Goal: Task Accomplishment & Management: Use online tool/utility

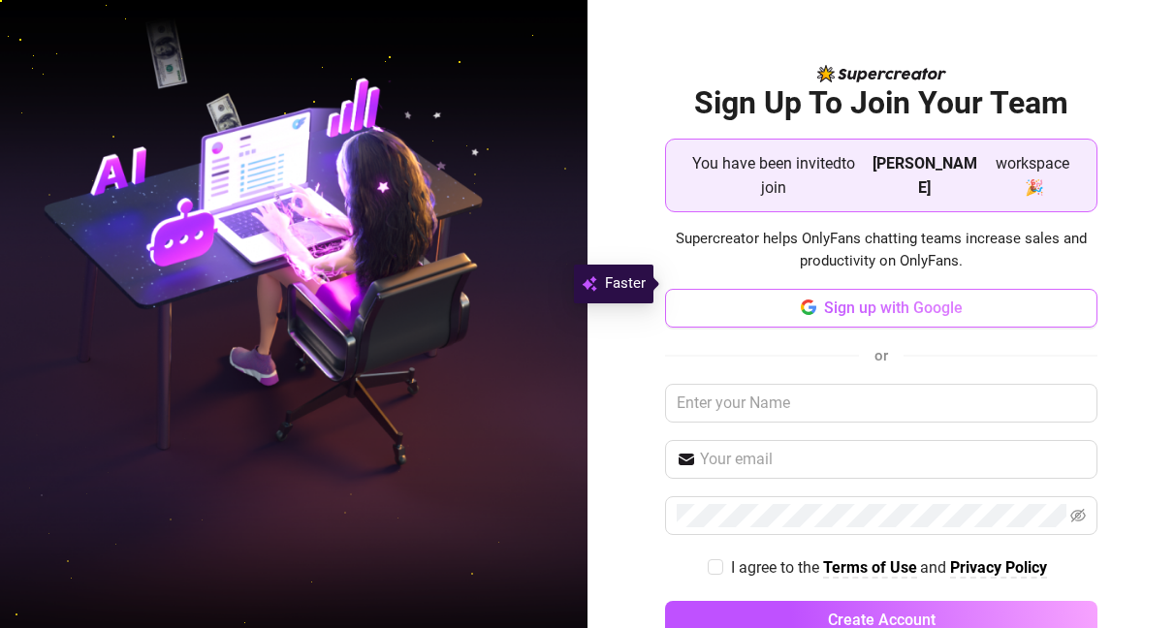
click at [790, 289] on button "Sign up with Google" at bounding box center [881, 308] width 432 height 39
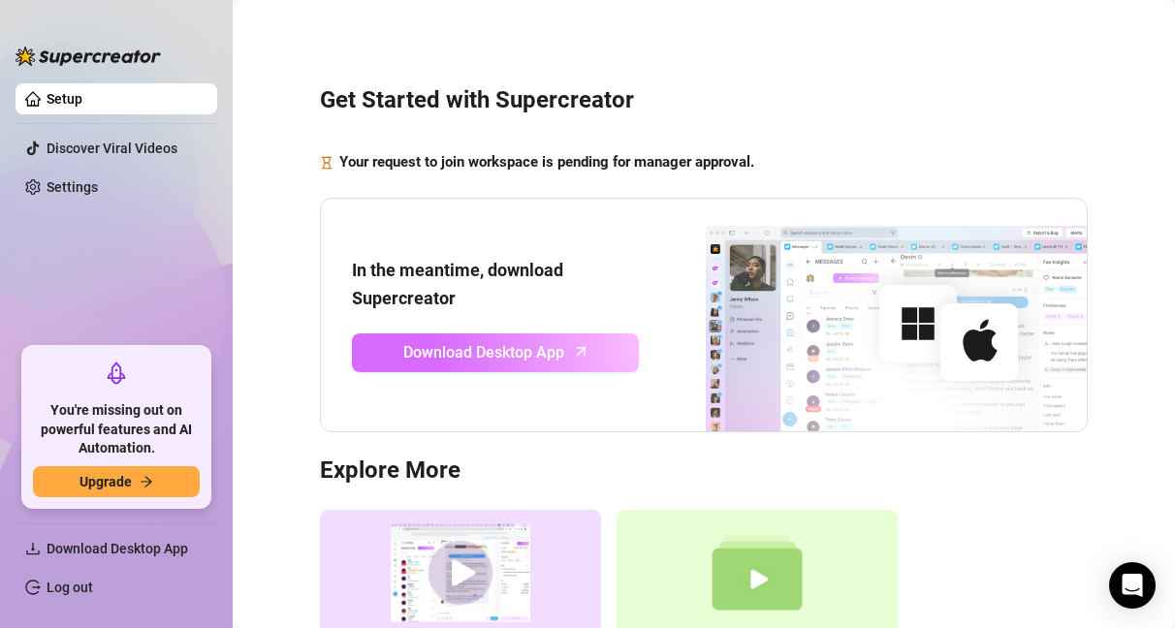
click at [520, 362] on span "Download Desktop App" at bounding box center [483, 352] width 161 height 24
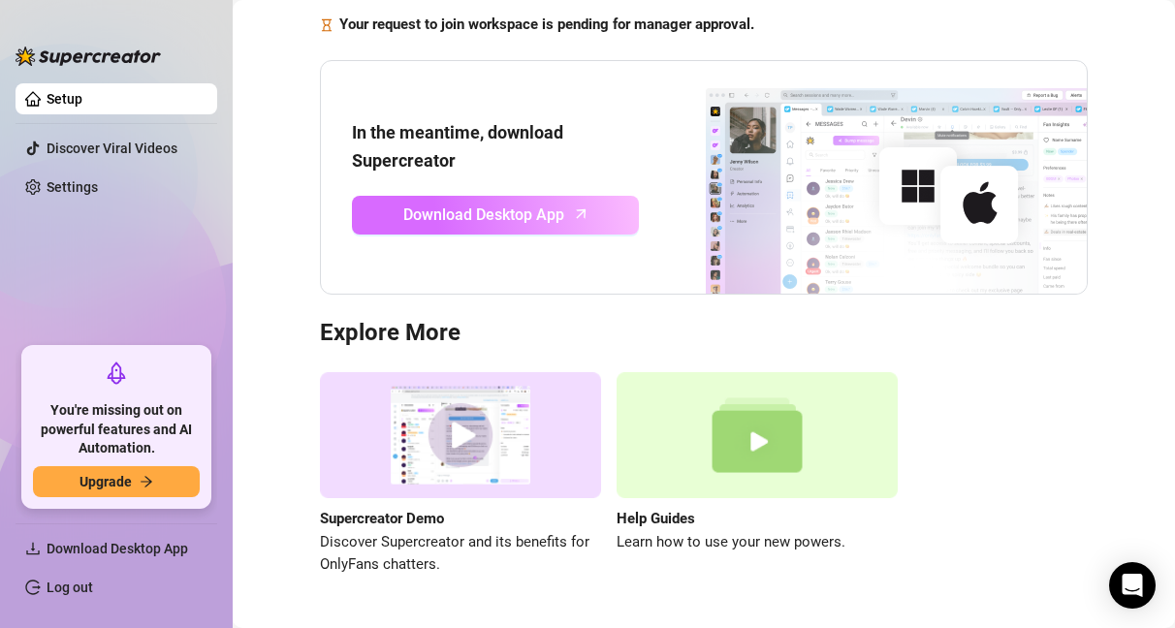
scroll to position [193, 0]
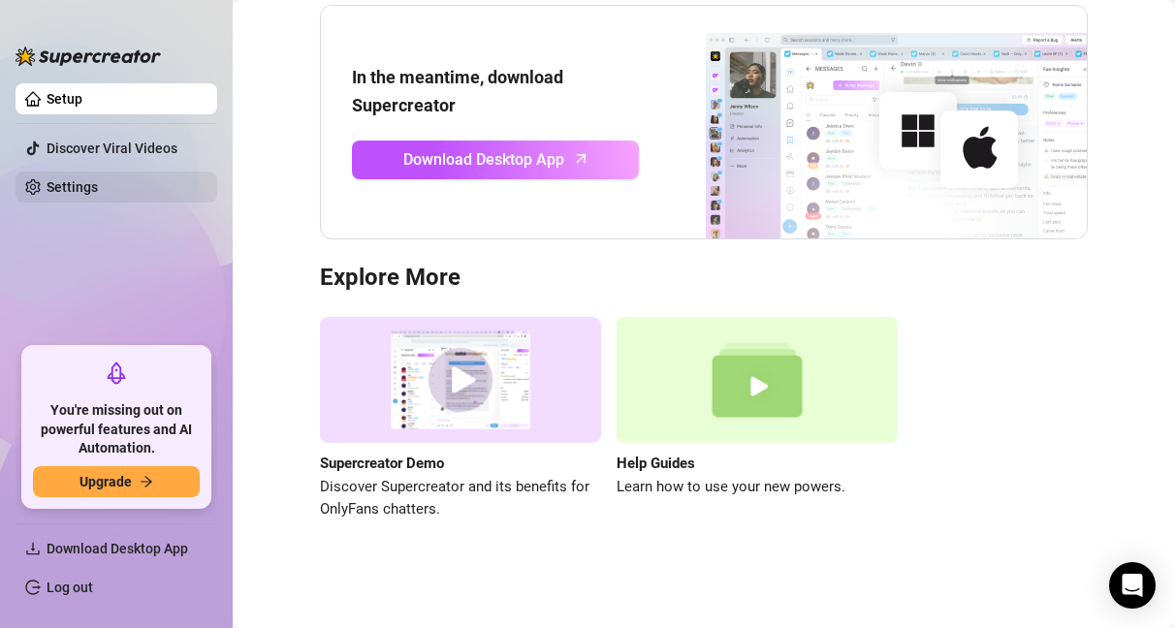
click at [98, 185] on link "Settings" at bounding box center [72, 187] width 51 height 16
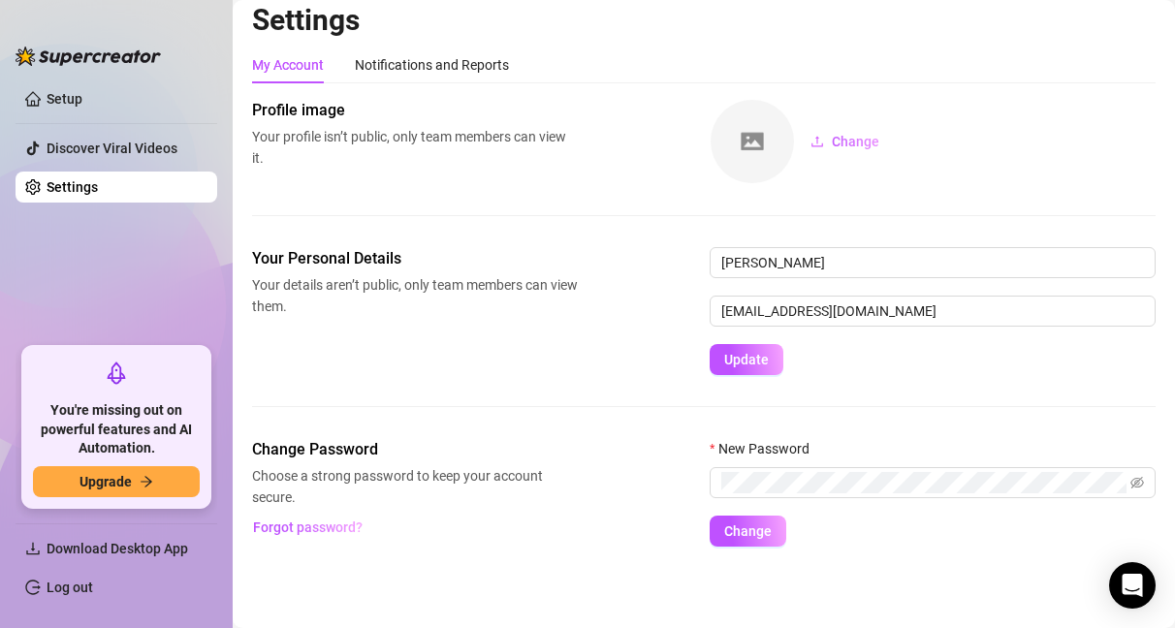
scroll to position [12, 0]
click at [420, 65] on div "Notifications and Reports" at bounding box center [432, 64] width 154 height 21
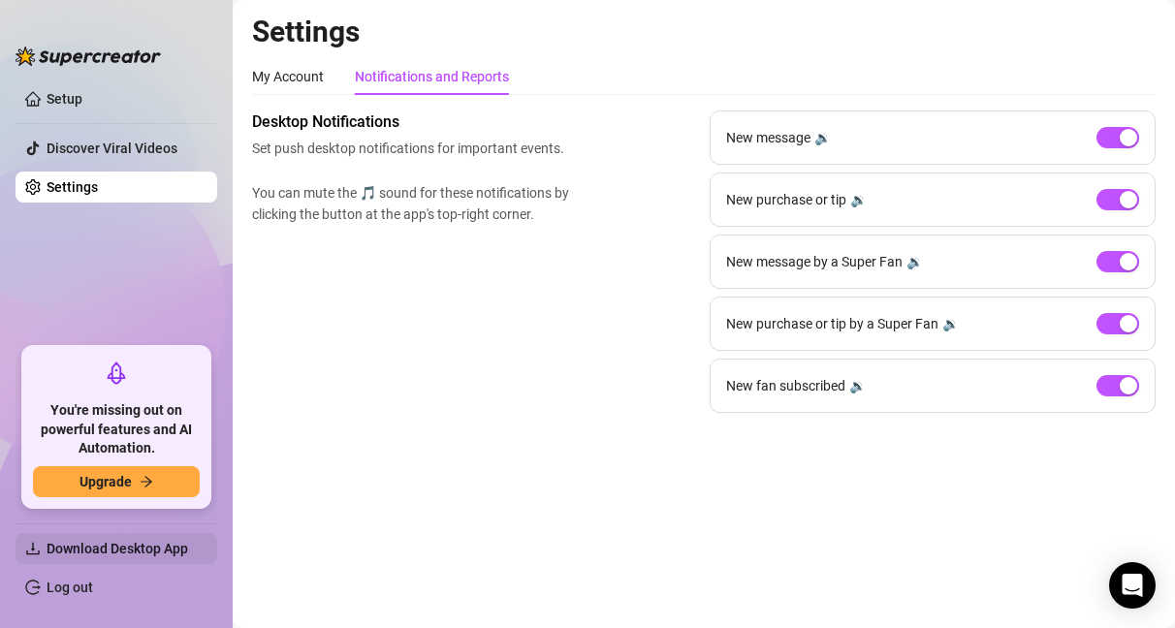
click at [83, 557] on span "Download Desktop App" at bounding box center [124, 548] width 155 height 31
click at [91, 544] on span "Download Desktop App" at bounding box center [118, 549] width 142 height 16
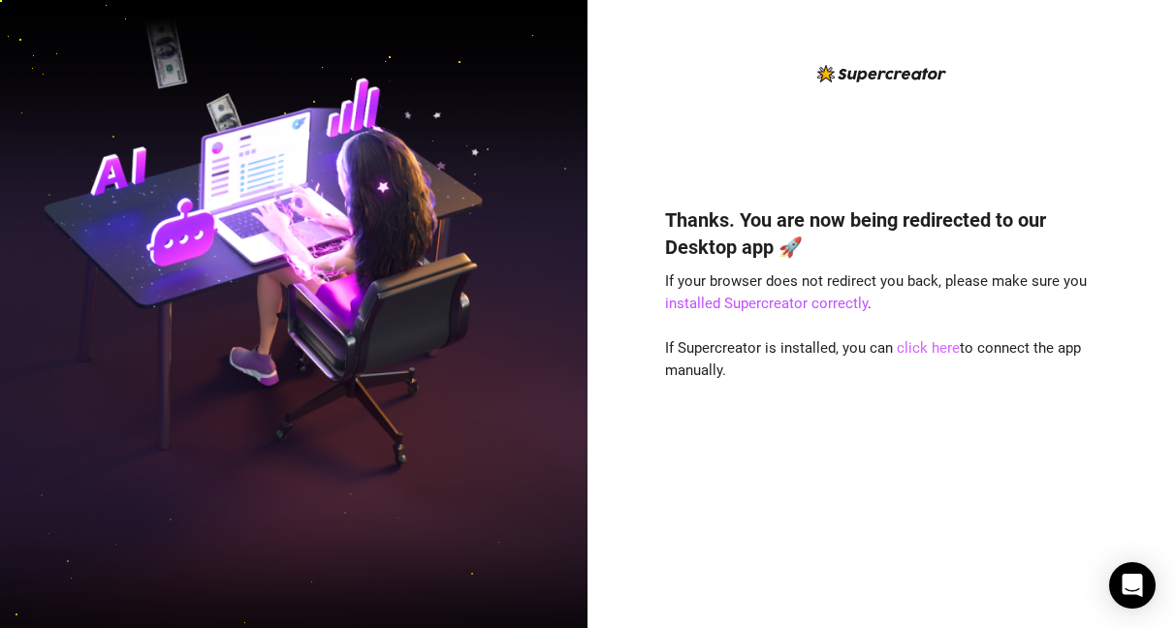
click at [916, 353] on link "click here" at bounding box center [928, 347] width 63 height 17
click at [694, 104] on div "Thanks. You are now being redirected to our Desktop app 🚀 If your browser does …" at bounding box center [881, 329] width 432 height 535
click at [914, 349] on link "click here" at bounding box center [928, 347] width 63 height 17
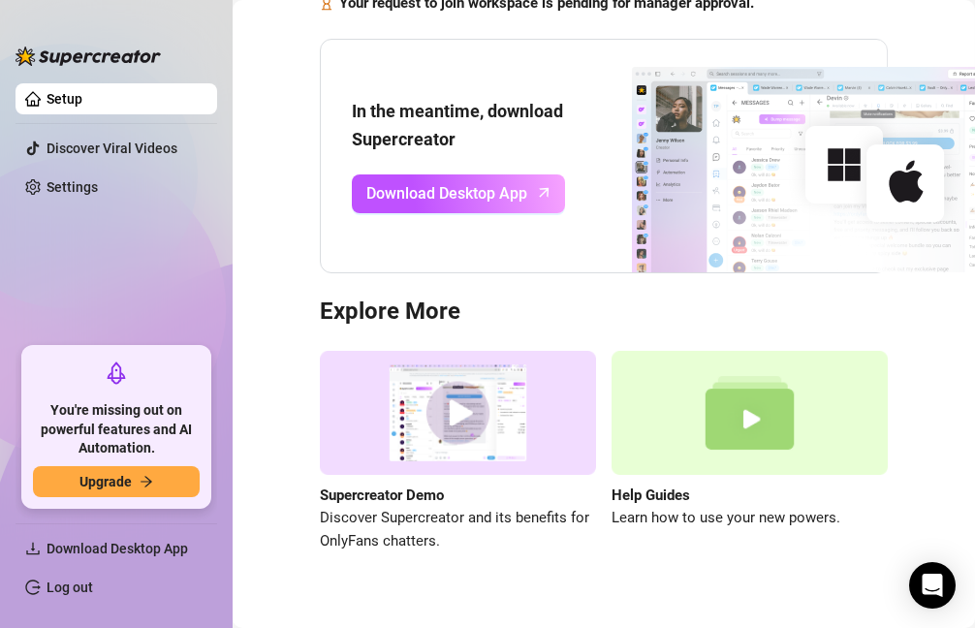
scroll to position [190, 0]
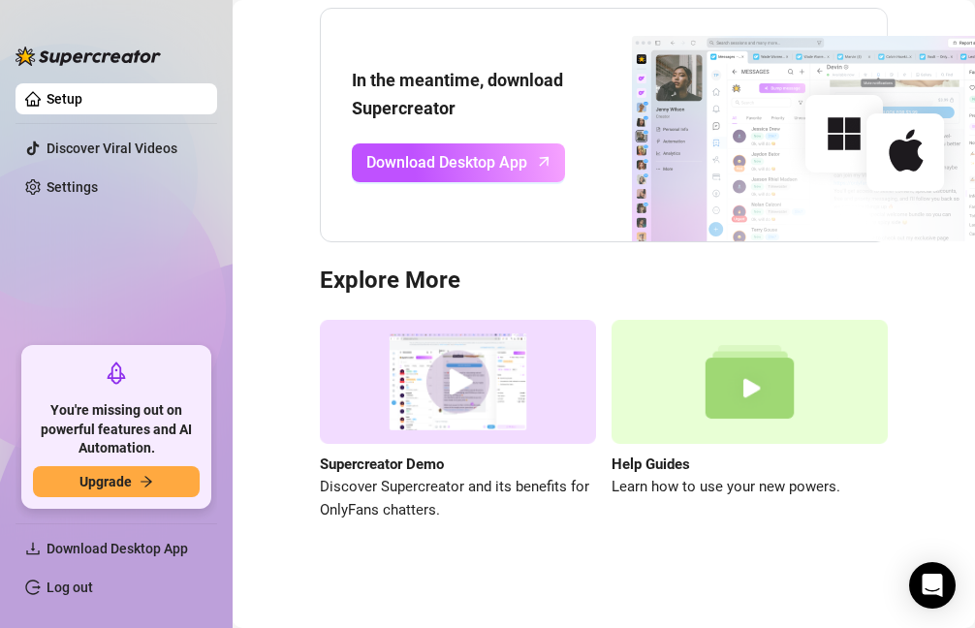
click at [682, 392] on img at bounding box center [750, 382] width 276 height 124
click at [47, 195] on link "Settings" at bounding box center [72, 187] width 51 height 16
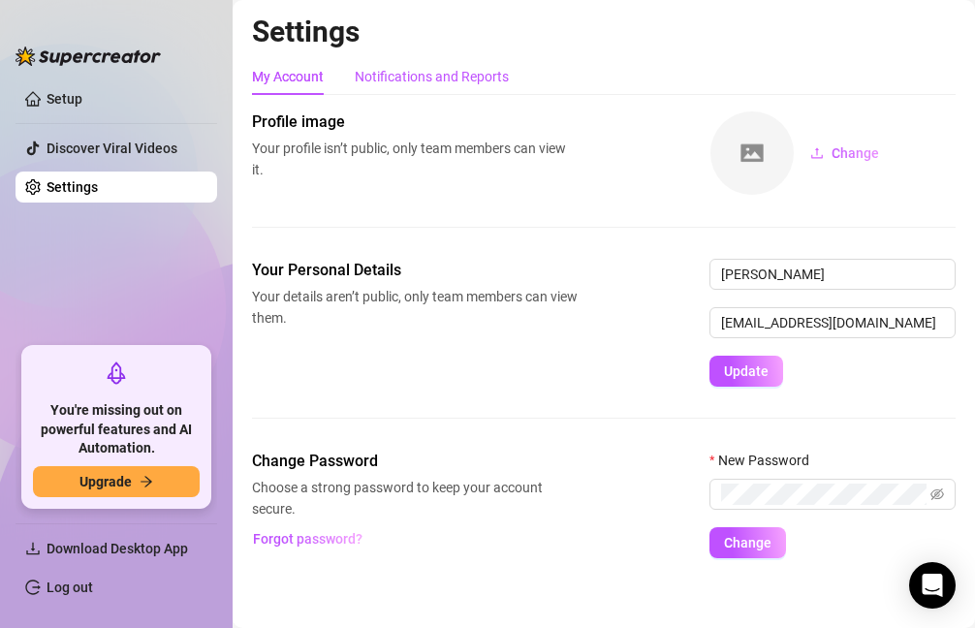
click at [435, 79] on div "Notifications and Reports" at bounding box center [432, 76] width 154 height 21
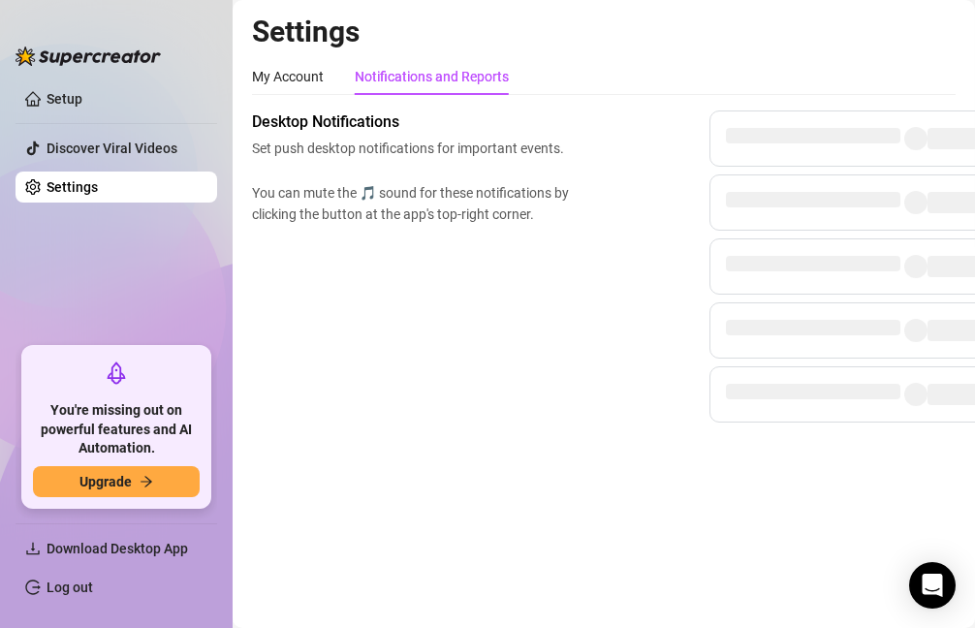
click at [310, 95] on div "My Account Notifications and Reports Profile image Your profile isn’t public, o…" at bounding box center [604, 240] width 704 height 365
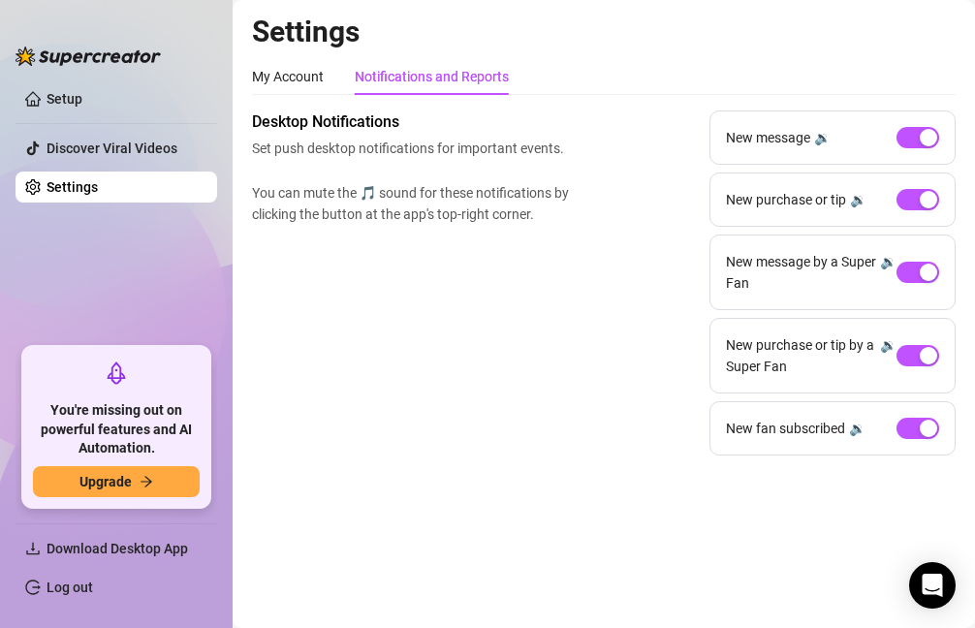
click at [129, 51] on img at bounding box center [88, 56] width 145 height 19
click at [308, 81] on div "My Account" at bounding box center [288, 76] width 72 height 21
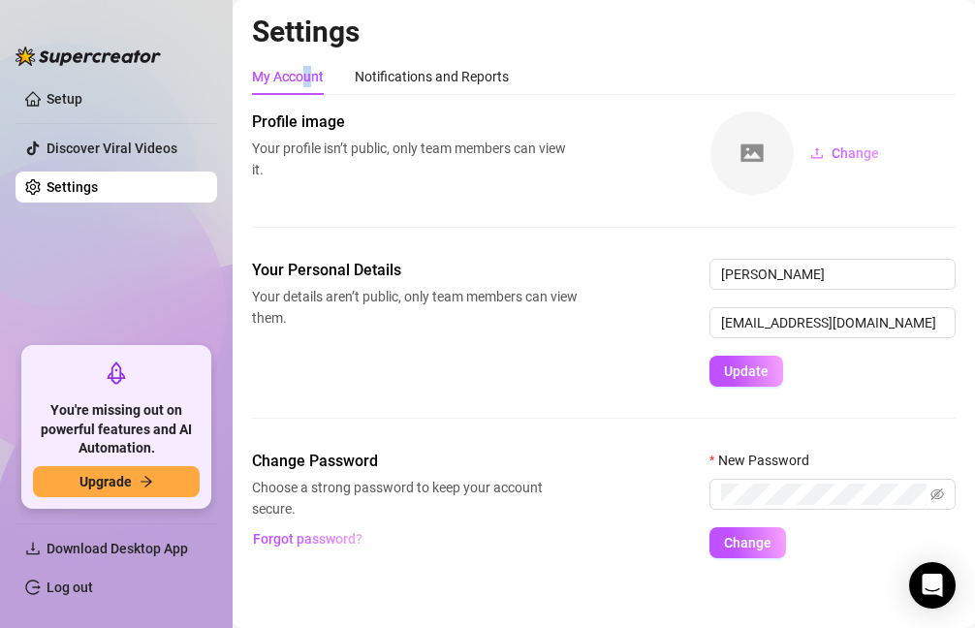
scroll to position [12, 0]
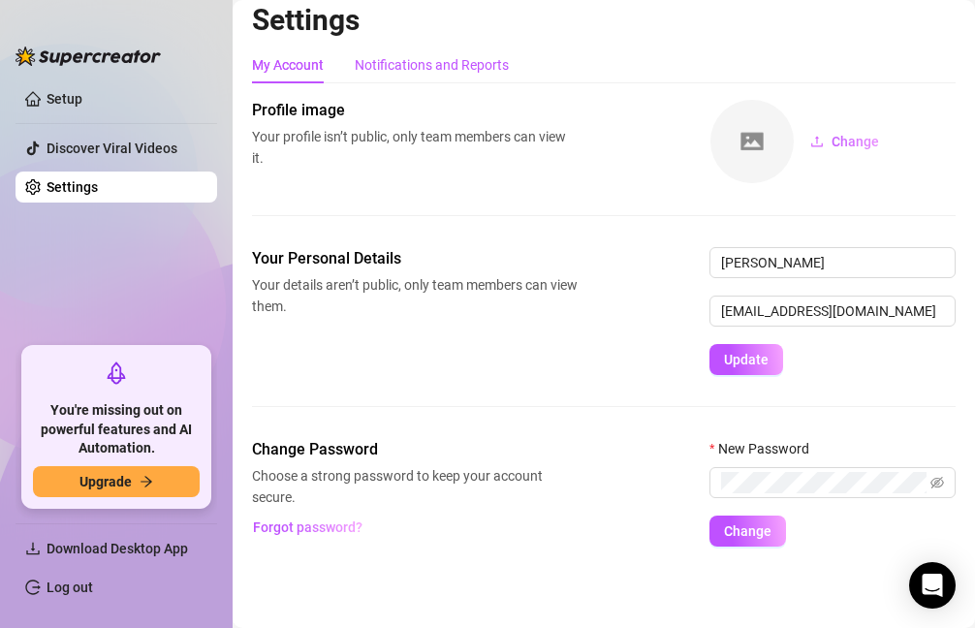
click at [469, 66] on div "Notifications and Reports" at bounding box center [432, 64] width 154 height 21
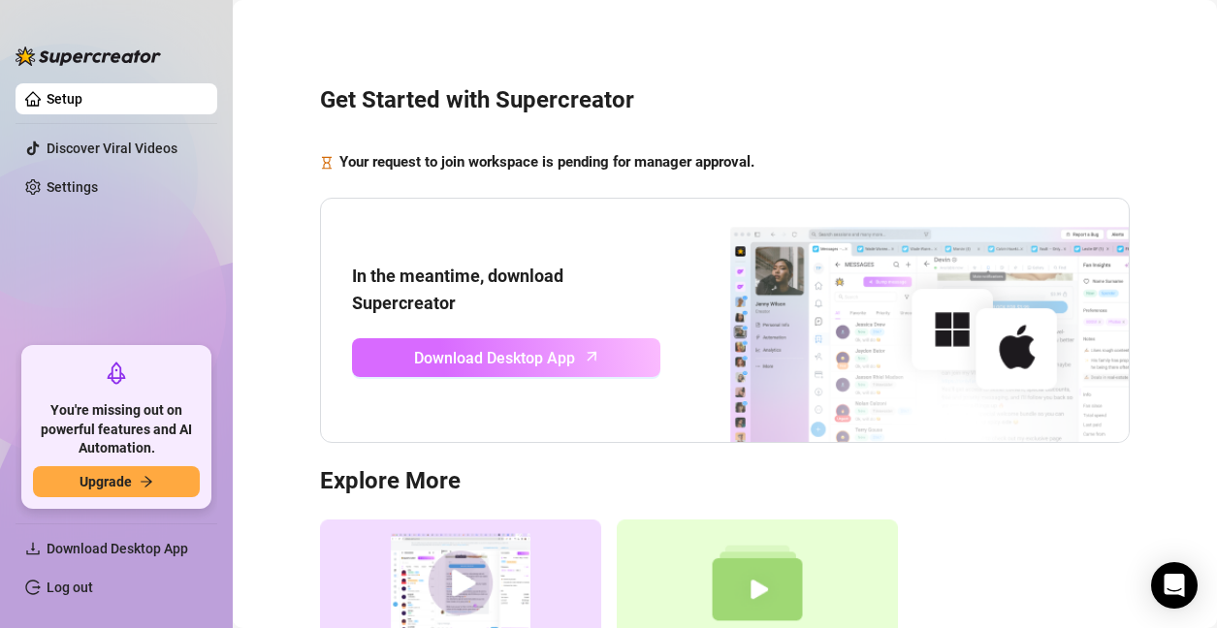
click at [533, 368] on span "Download Desktop App" at bounding box center [494, 358] width 161 height 24
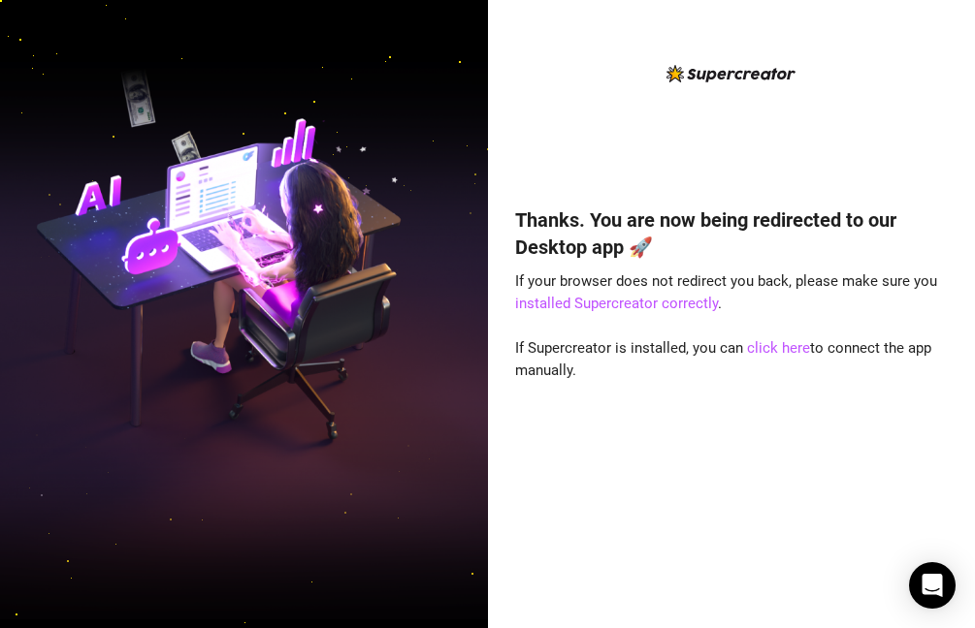
click at [785, 371] on div "Thanks. You are now being redirected to our Desktop app 🚀 If your browser does …" at bounding box center [731, 388] width 432 height 417
click at [738, 368] on div "Thanks. You are now being redirected to our Desktop app 🚀 If your browser does …" at bounding box center [731, 388] width 432 height 417
drag, startPoint x: 743, startPoint y: 346, endPoint x: 803, endPoint y: 354, distance: 60.6
click at [803, 354] on link "click here" at bounding box center [778, 347] width 63 height 17
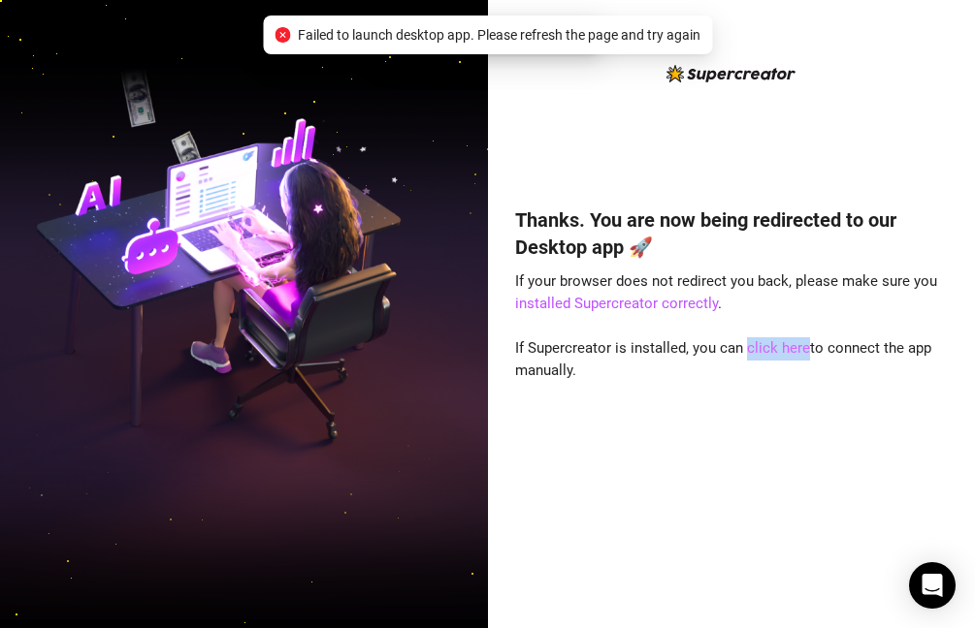
click at [780, 345] on link "click here" at bounding box center [778, 347] width 63 height 17
